Goal: Information Seeking & Learning: Learn about a topic

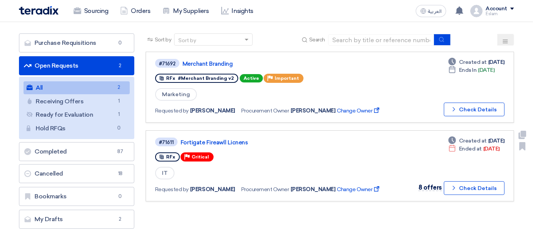
scroll to position [42, 0]
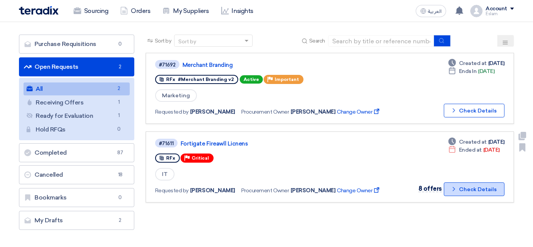
click at [465, 182] on button "Check details Check Details" at bounding box center [474, 189] width 61 height 14
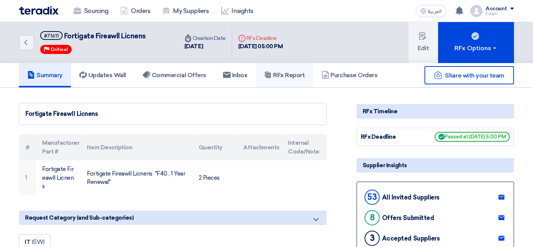
click at [279, 74] on h5 "RFx Report" at bounding box center [284, 75] width 41 height 8
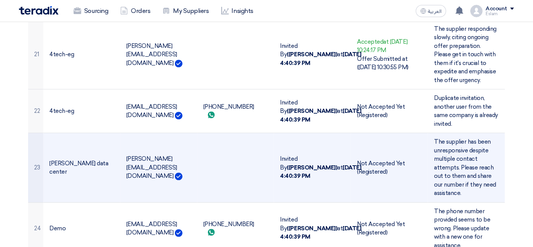
scroll to position [1744, 0]
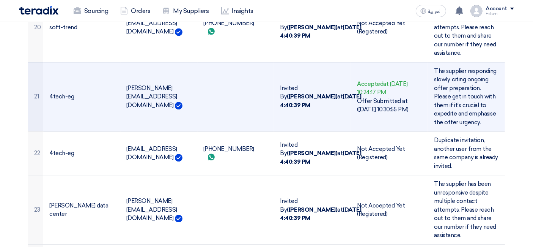
click at [298, 93] on b "([PERSON_NAME])" at bounding box center [312, 96] width 50 height 7
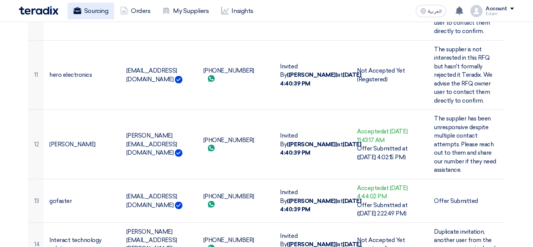
scroll to position [1180, 0]
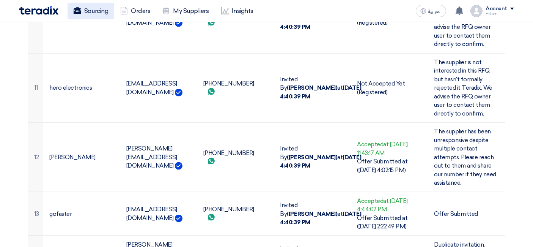
click at [79, 13] on use at bounding box center [78, 10] width 8 height 7
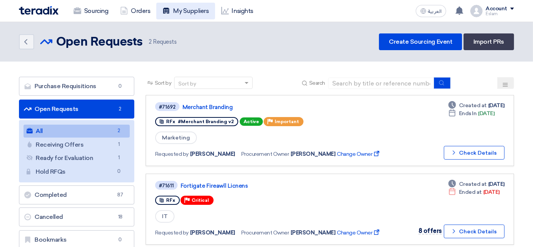
click at [195, 13] on link "My Suppliers" at bounding box center [185, 11] width 58 height 17
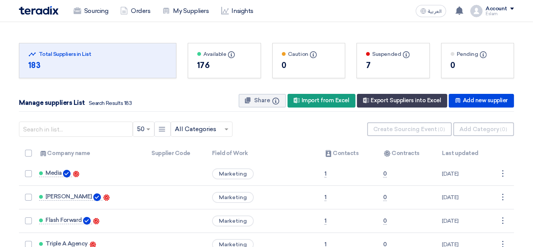
click at [225, 131] on span at bounding box center [227, 128] width 9 height 9
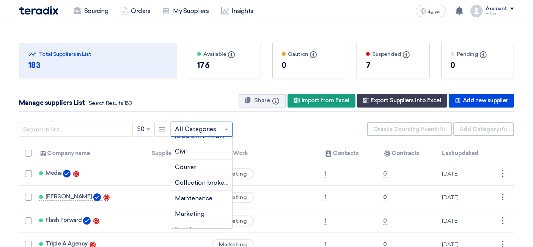
scroll to position [326, 0]
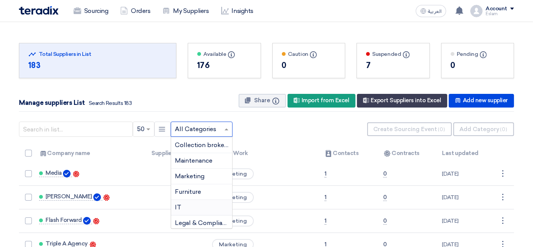
click at [201, 200] on div "IT" at bounding box center [201, 208] width 61 height 16
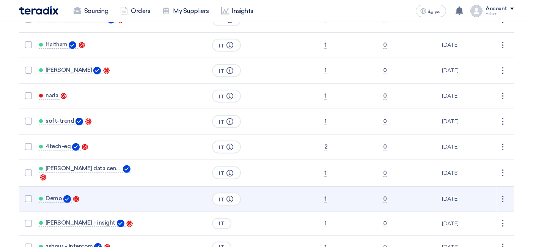
scroll to position [674, 0]
